Goal: Transaction & Acquisition: Purchase product/service

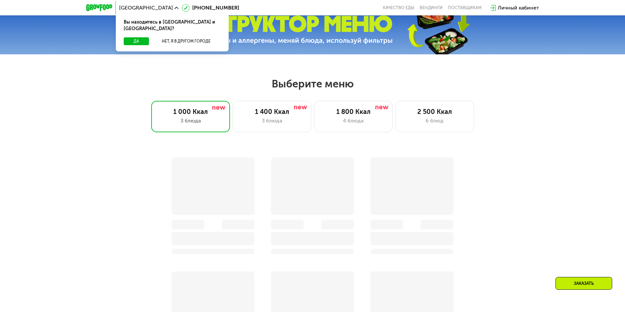
scroll to position [328, 0]
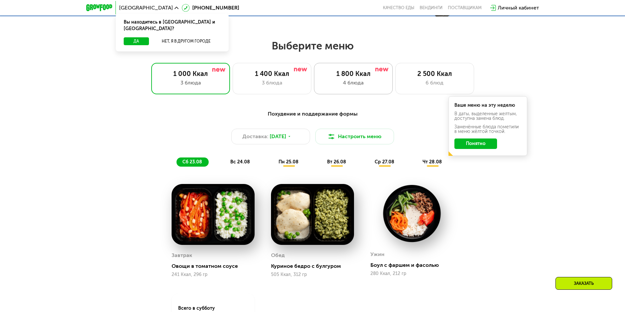
click at [348, 83] on div "4 блюда" at bounding box center [353, 83] width 65 height 8
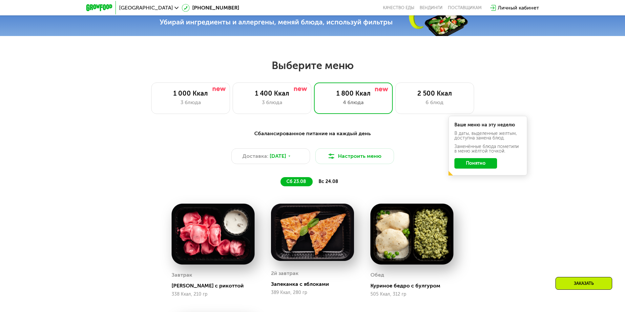
scroll to position [295, 0]
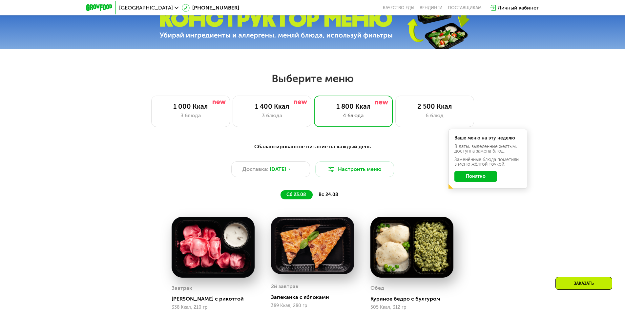
click at [327, 198] on span "вс 24.08" at bounding box center [328, 195] width 20 height 6
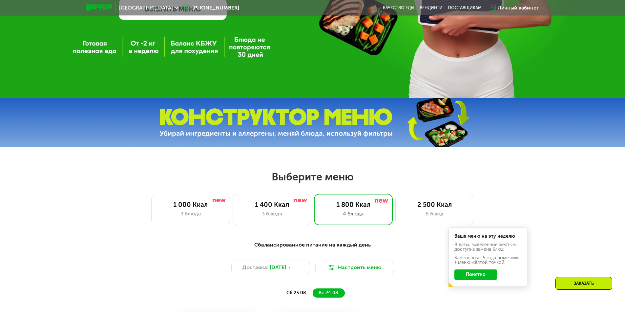
scroll to position [328, 0]
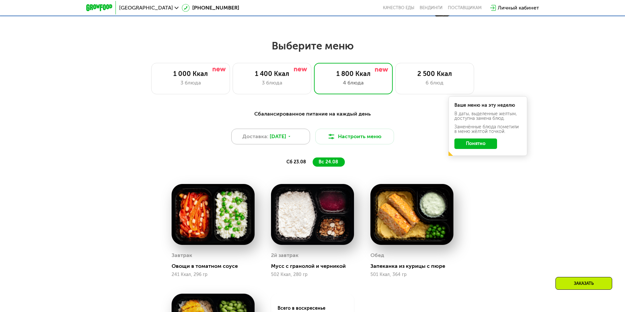
click at [308, 134] on div "Доставка: [DATE]" at bounding box center [270, 137] width 79 height 16
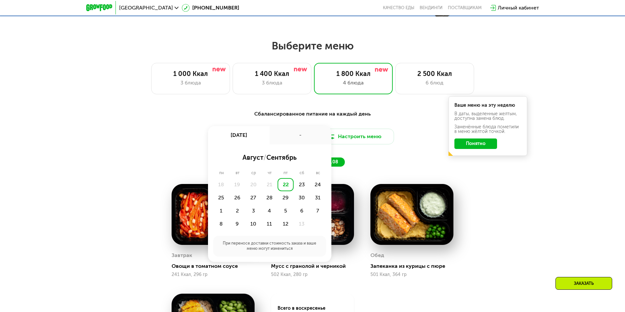
click at [380, 163] on div "сб 23.08 вс 24.08" at bounding box center [312, 162] width 272 height 9
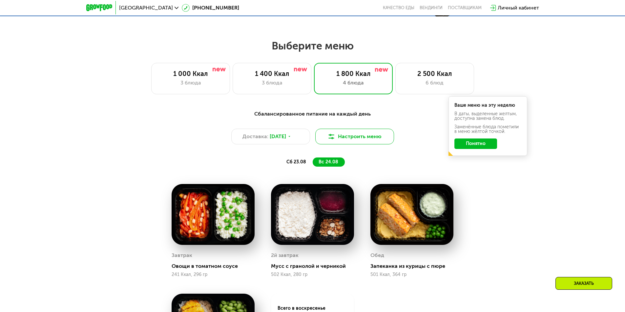
click at [368, 142] on button "Настроить меню" at bounding box center [354, 137] width 79 height 16
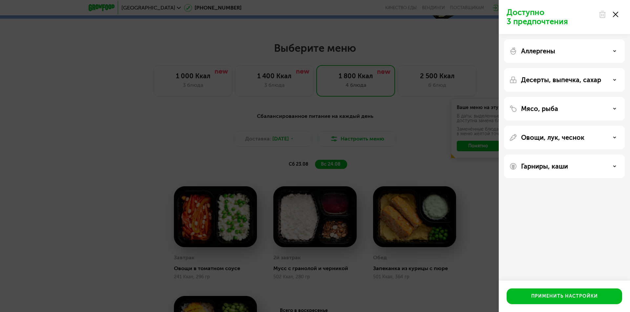
click at [428, 81] on div "Доступно 3 предпочтения Аллергены Десерты, выпечка, сахар Мясо, рыба Овощи, лук…" at bounding box center [315, 156] width 630 height 312
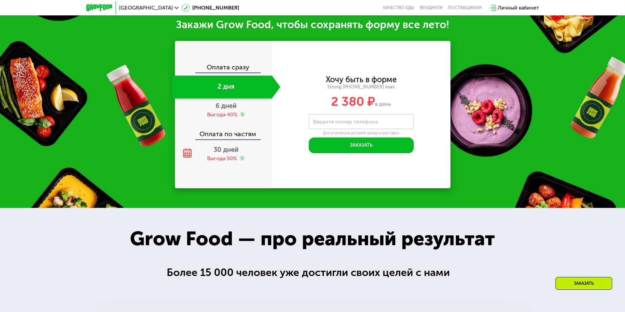
scroll to position [754, 0]
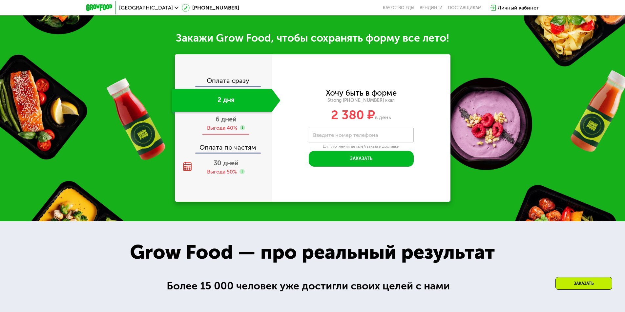
click at [211, 116] on div "6 дней Выгода 40%" at bounding box center [225, 123] width 109 height 23
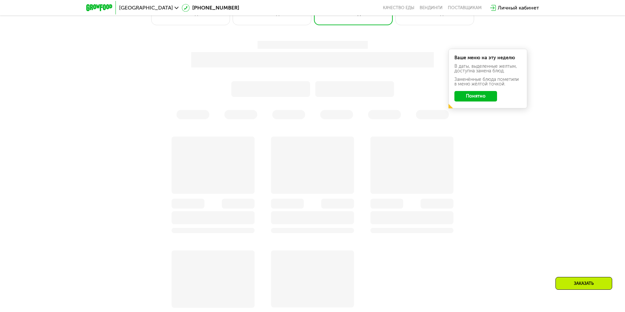
scroll to position [393, 0]
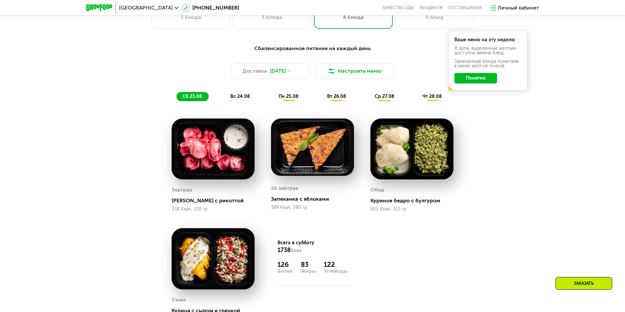
click at [287, 99] on span "пн 25.08" at bounding box center [288, 97] width 20 height 6
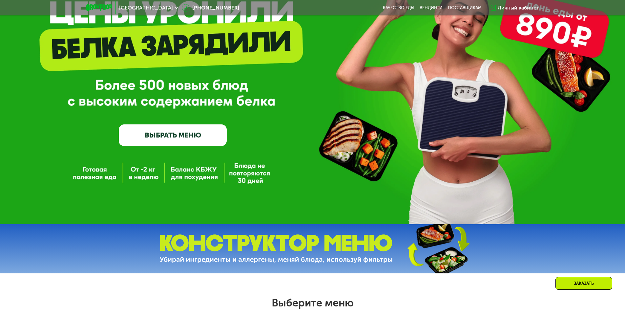
scroll to position [66, 0]
